Goal: Find specific page/section: Find specific page/section

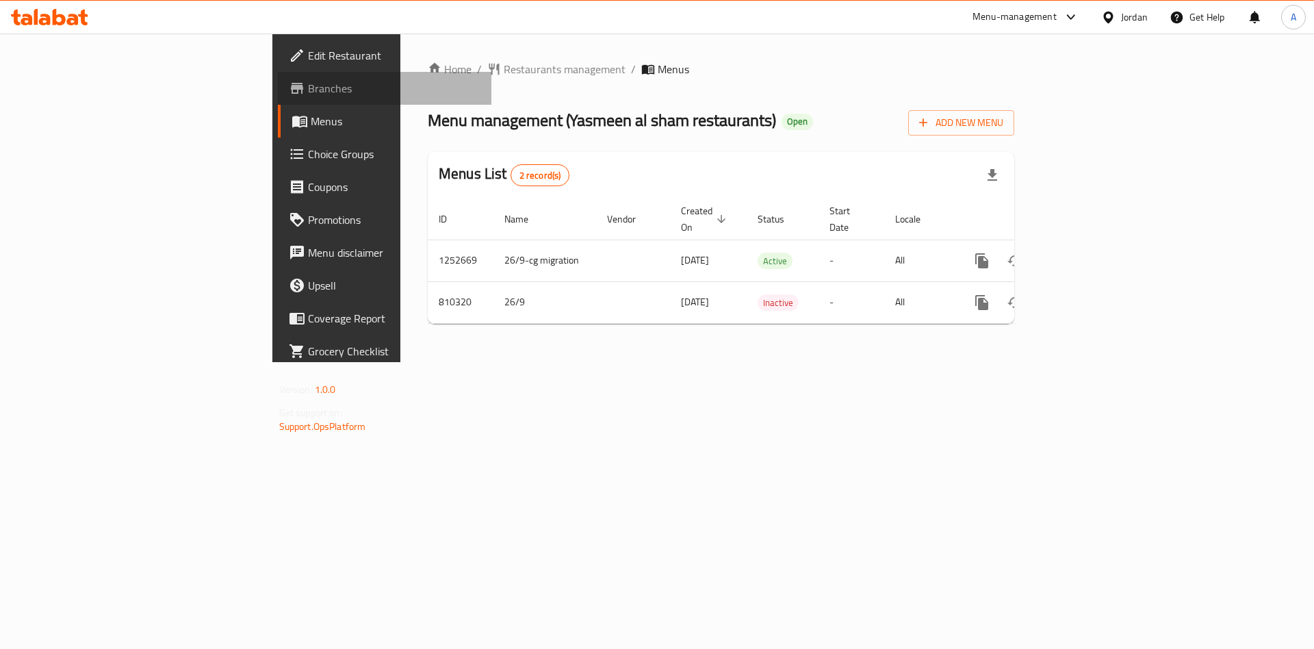
click at [308, 90] on span "Branches" at bounding box center [394, 88] width 173 height 16
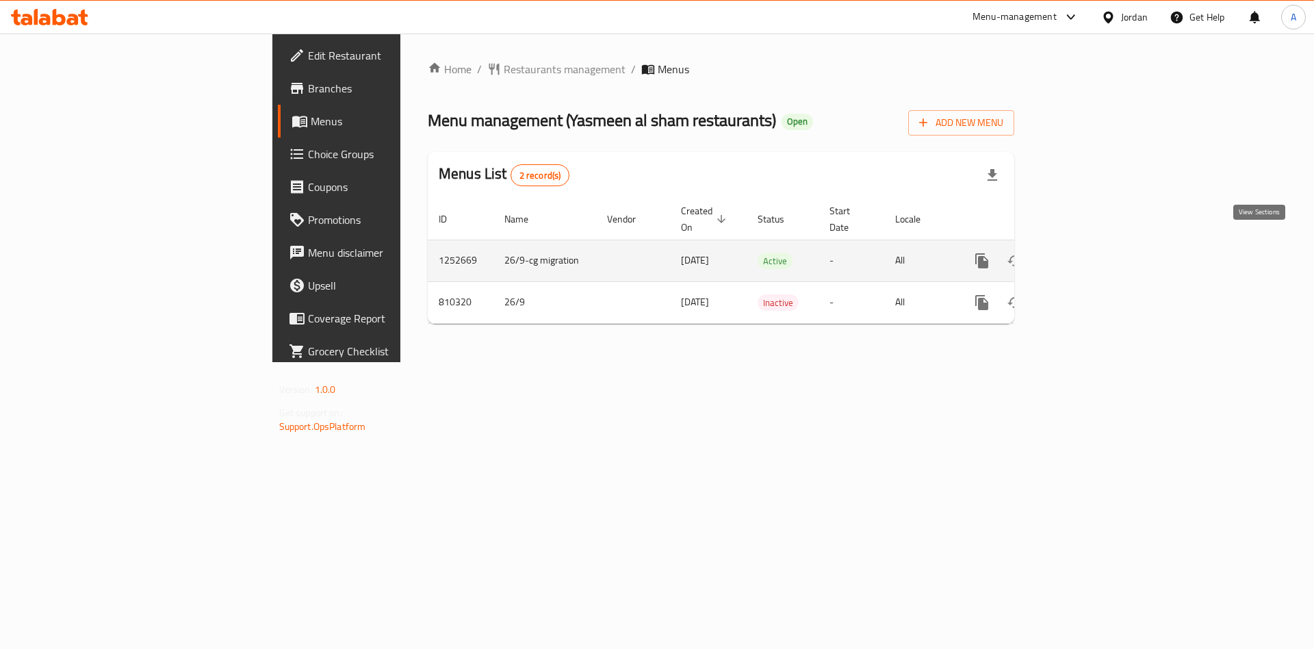
click at [1097, 248] on link "enhanced table" at bounding box center [1080, 260] width 33 height 33
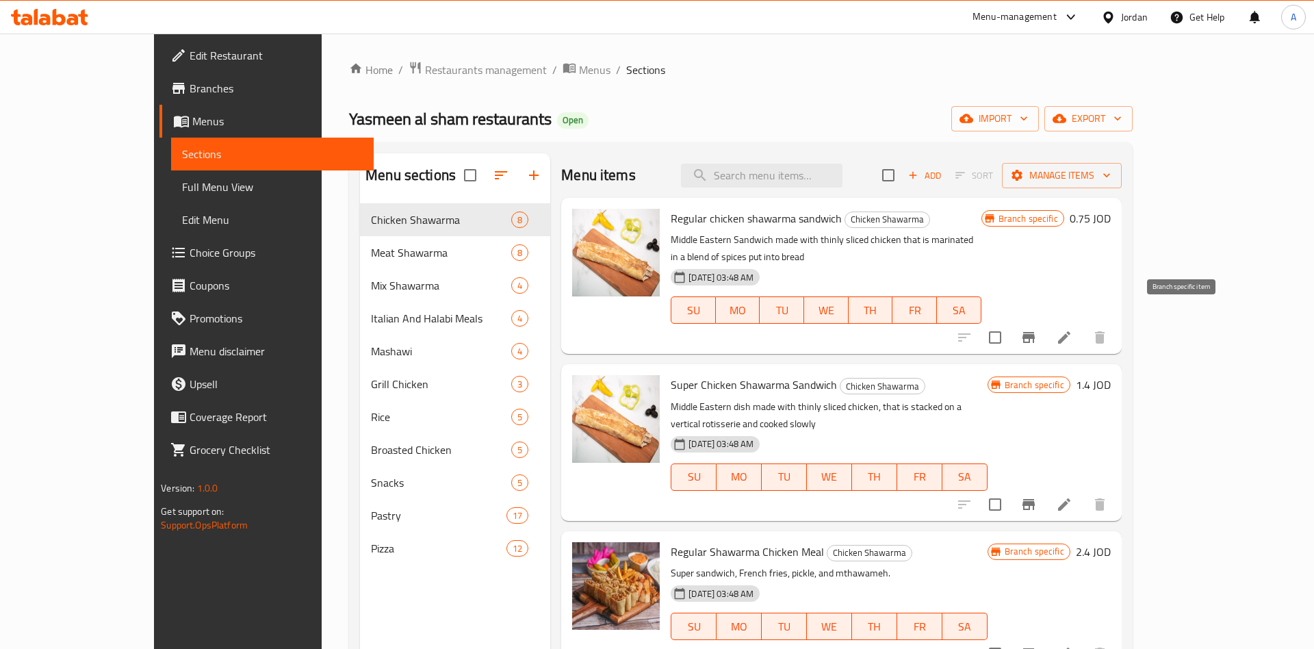
click at [1035, 332] on icon "Branch-specific-item" at bounding box center [1028, 337] width 12 height 11
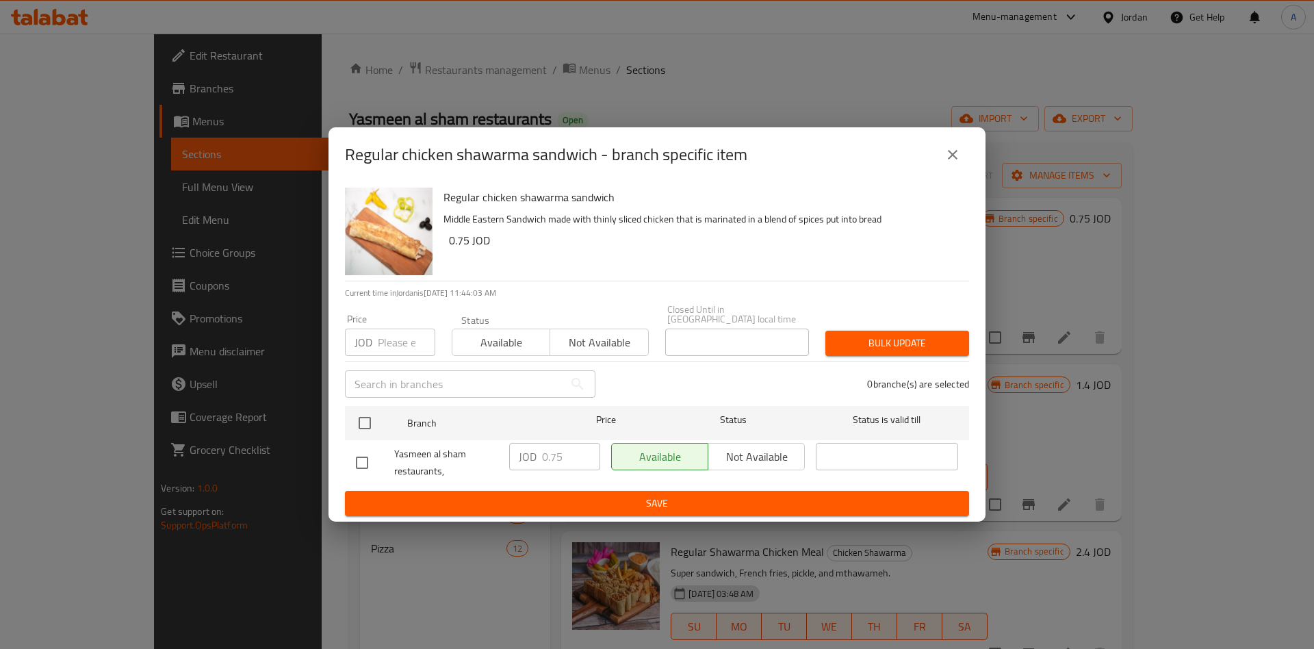
click at [957, 163] on icon "close" at bounding box center [952, 154] width 16 height 16
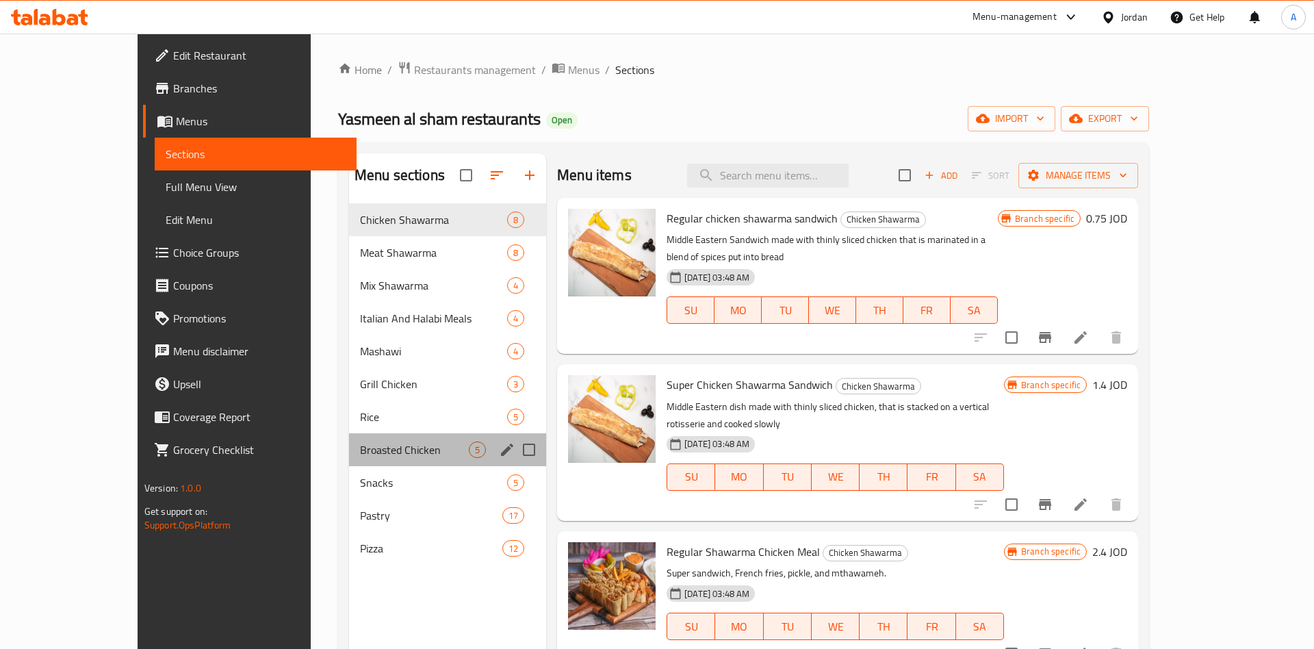
click at [349, 458] on div "Broasted Chicken 5" at bounding box center [447, 449] width 197 height 33
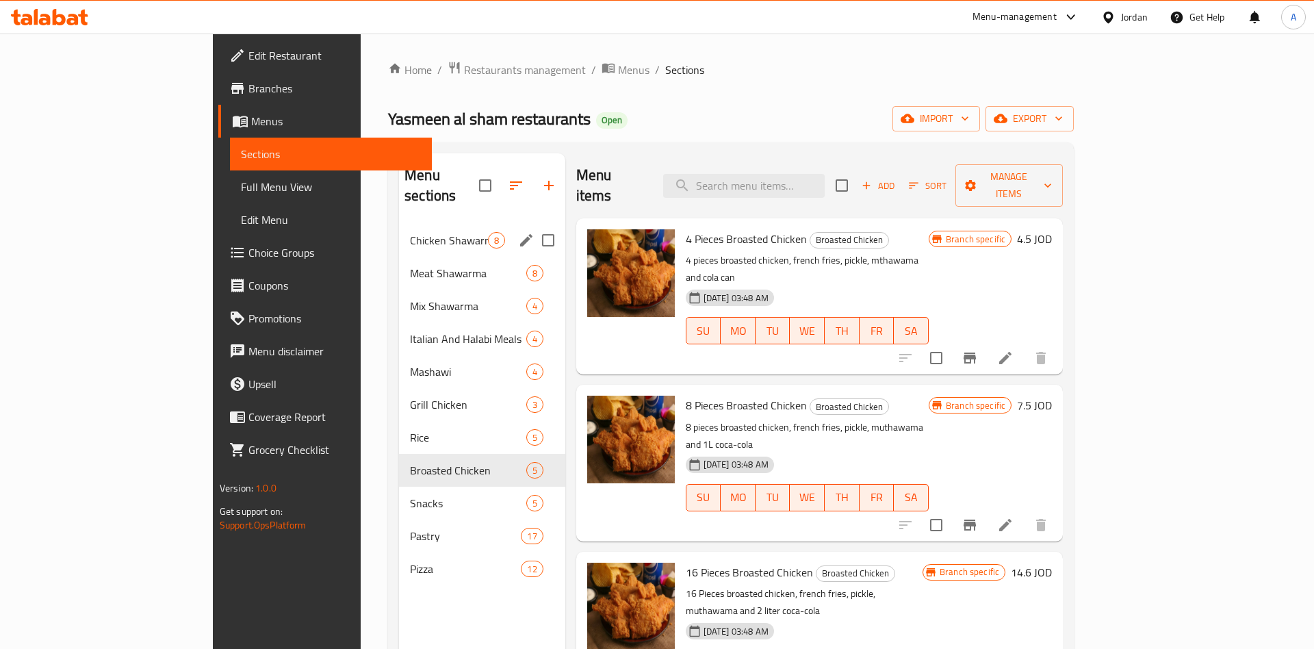
click at [399, 228] on div "Chicken Shawarma 8" at bounding box center [482, 240] width 166 height 33
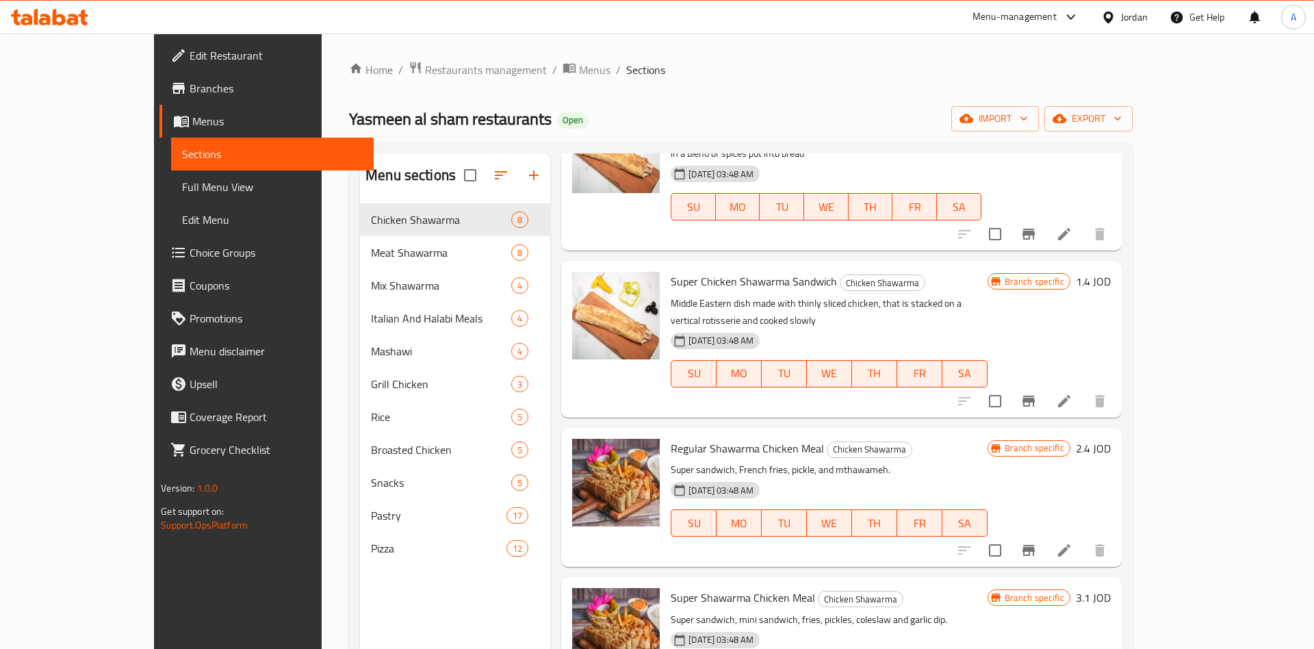
scroll to position [107, 0]
